Goal: Transaction & Acquisition: Purchase product/service

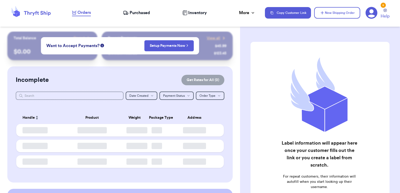
checkbox input "false"
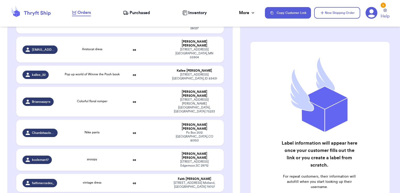
scroll to position [1047, 0]
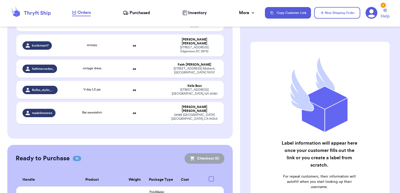
click at [211, 193] on input "checkbox" at bounding box center [211, 196] width 0 height 0
checkbox input "true"
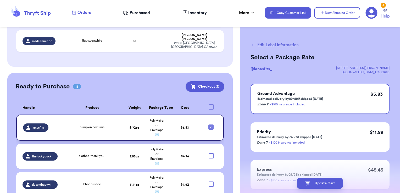
scroll to position [1122, 0]
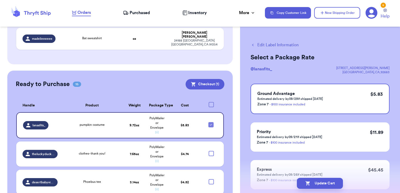
checkbox input "true"
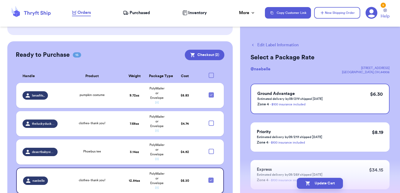
scroll to position [1151, 0]
checkbox input "true"
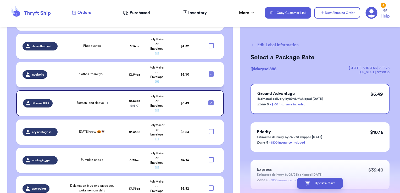
scroll to position [1276, 0]
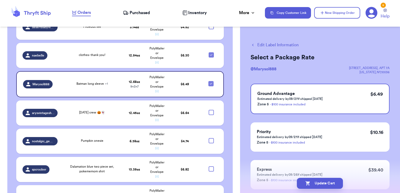
click at [211, 193] on input "checkbox" at bounding box center [211, 195] width 0 height 0
checkbox input "true"
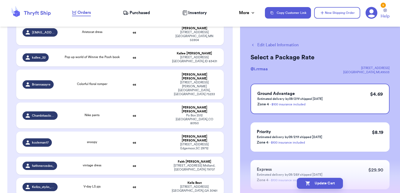
scroll to position [950, 0]
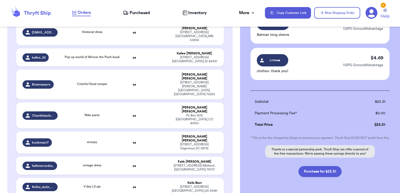
scroll to position [152, 0]
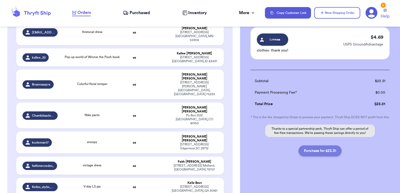
click at [330, 156] on button "Purchase for $23.31" at bounding box center [320, 151] width 43 height 11
checkbox input "false"
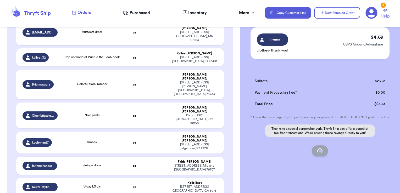
scroll to position [66, 0]
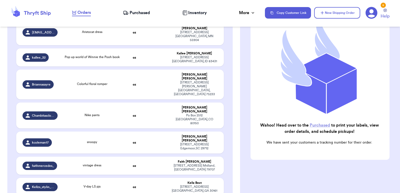
click at [131, 14] on span "Purchased" at bounding box center [140, 13] width 20 height 6
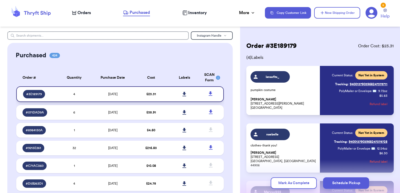
click at [183, 92] on icon at bounding box center [185, 94] width 4 height 5
